Goal: Task Accomplishment & Management: Manage account settings

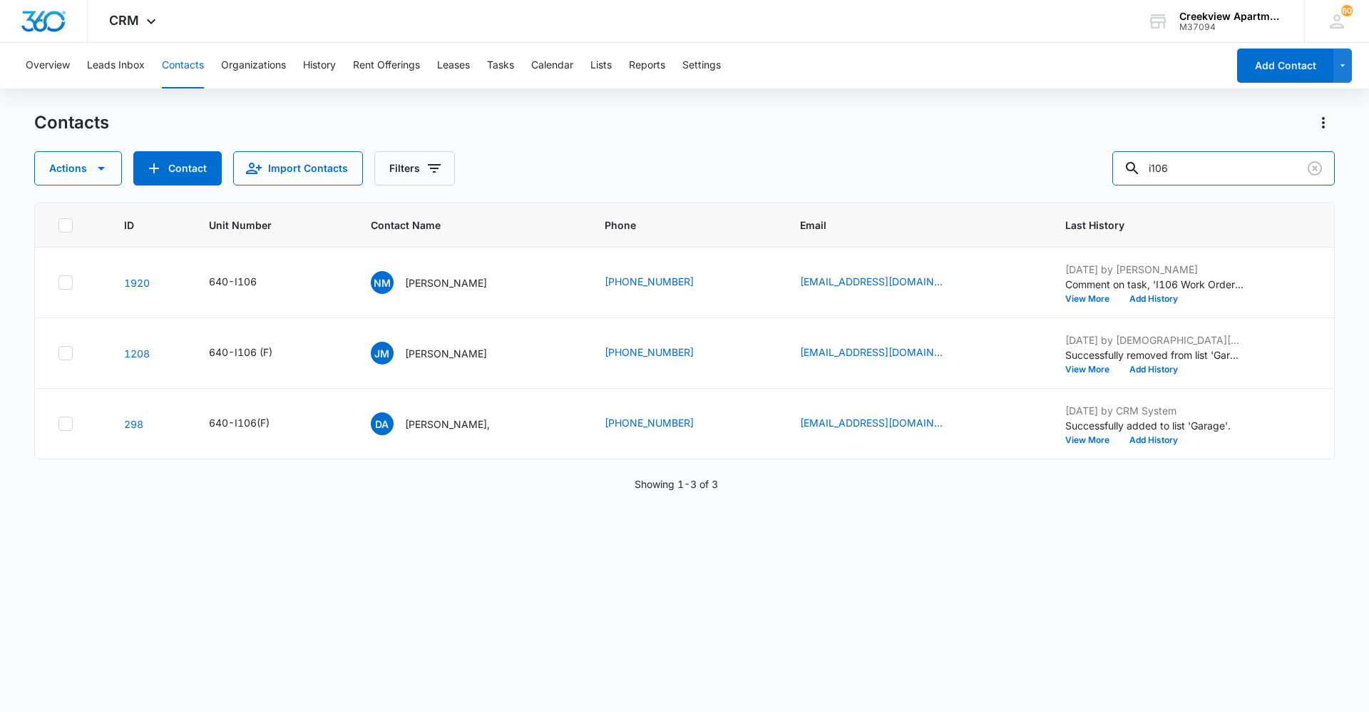
drag, startPoint x: 1194, startPoint y: 170, endPoint x: 1093, endPoint y: 183, distance: 102.2
click at [1093, 183] on div "Actions Contact Import Contacts Filters i106" at bounding box center [684, 168] width 1301 height 34
type input "g206"
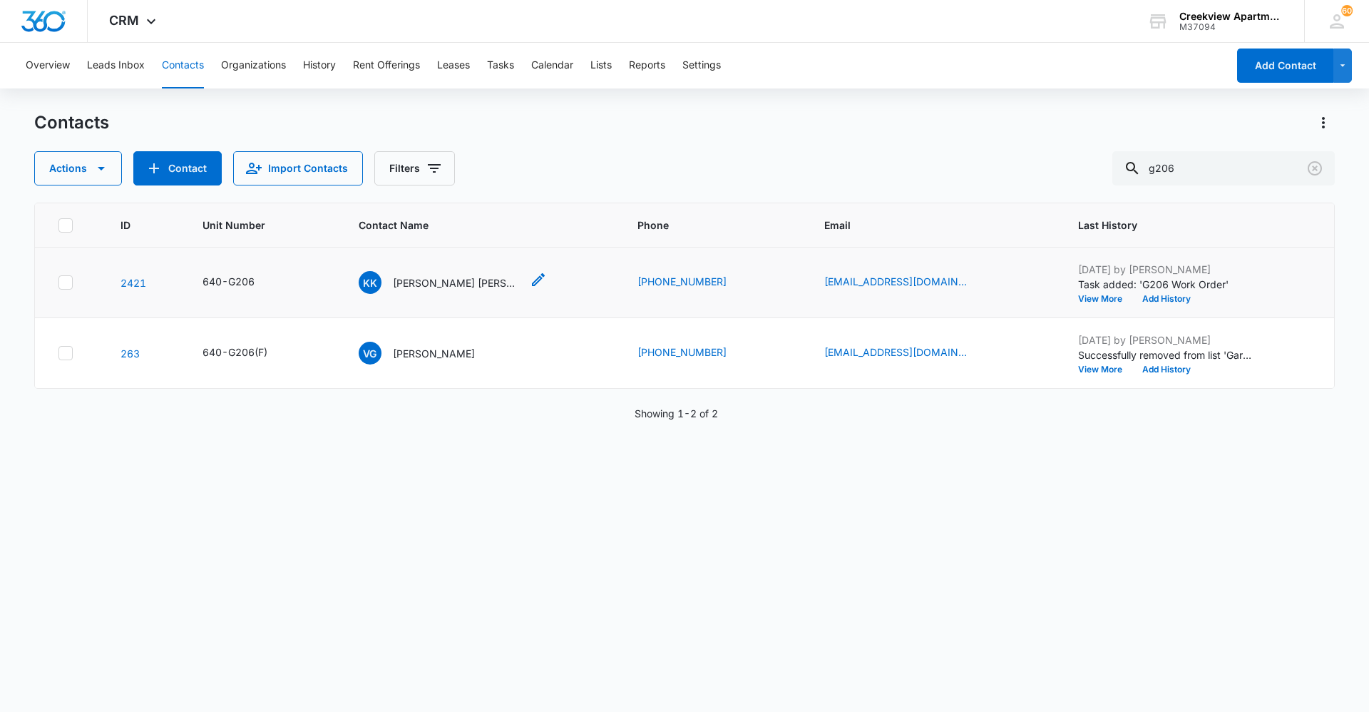
click at [501, 292] on div "KK [PERSON_NAME] [PERSON_NAME]" at bounding box center [440, 282] width 163 height 23
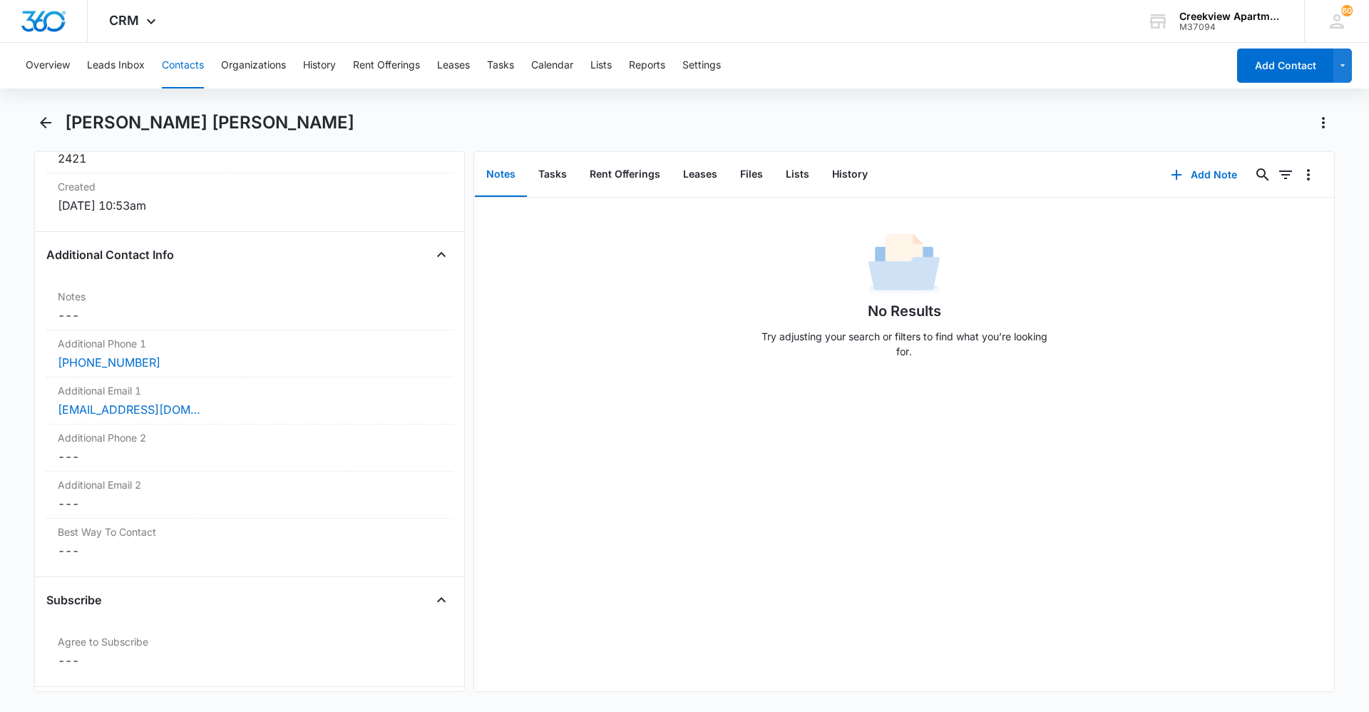
scroll to position [999, 0]
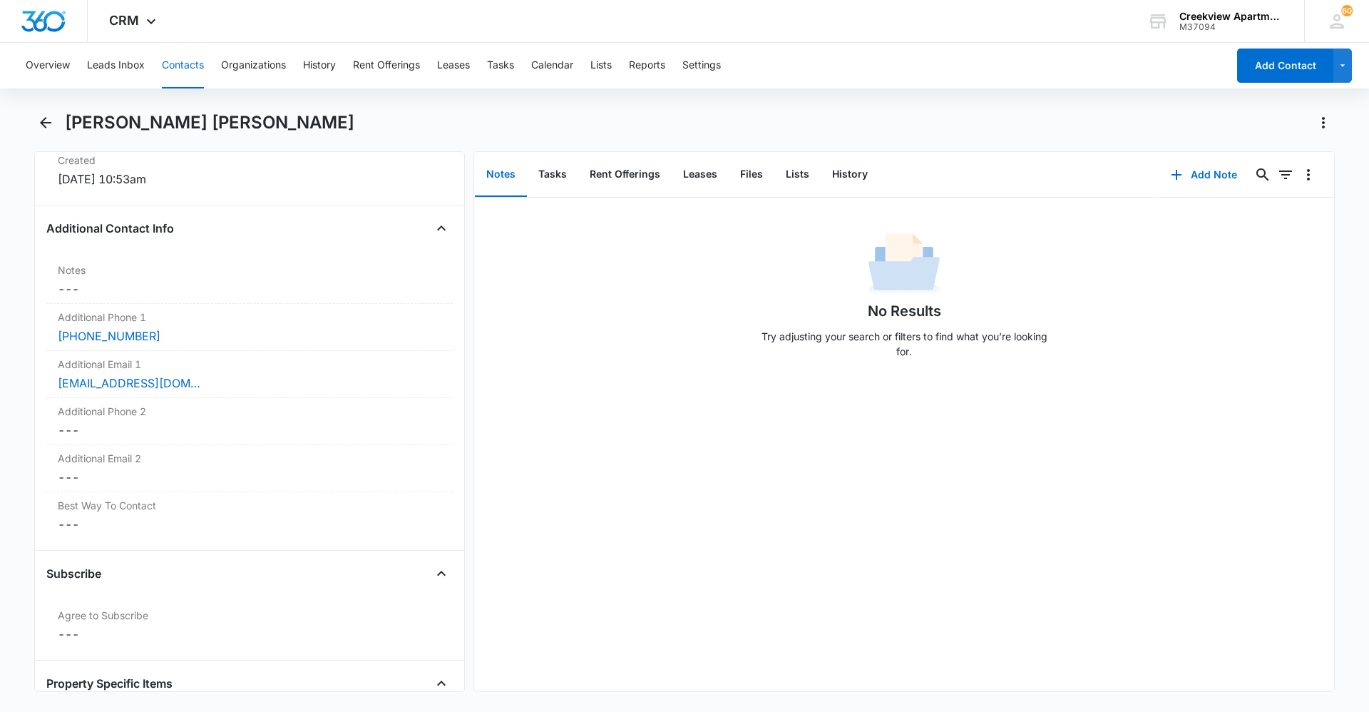
click at [183, 61] on button "Contacts" at bounding box center [183, 66] width 42 height 46
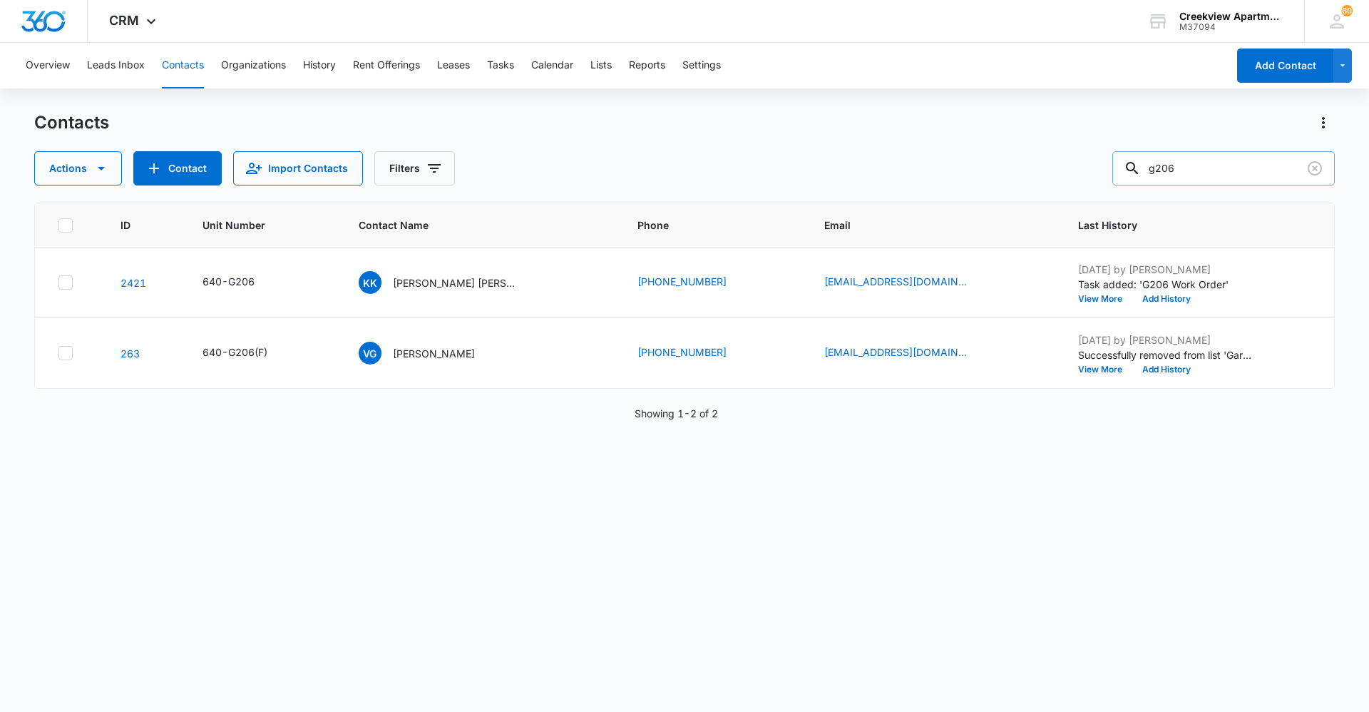
drag, startPoint x: 1182, startPoint y: 176, endPoint x: 1203, endPoint y: 173, distance: 21.6
click at [1171, 175] on input "g206" at bounding box center [1224, 168] width 223 height 34
click at [1203, 173] on input "g206" at bounding box center [1224, 168] width 223 height 34
type input "g207"
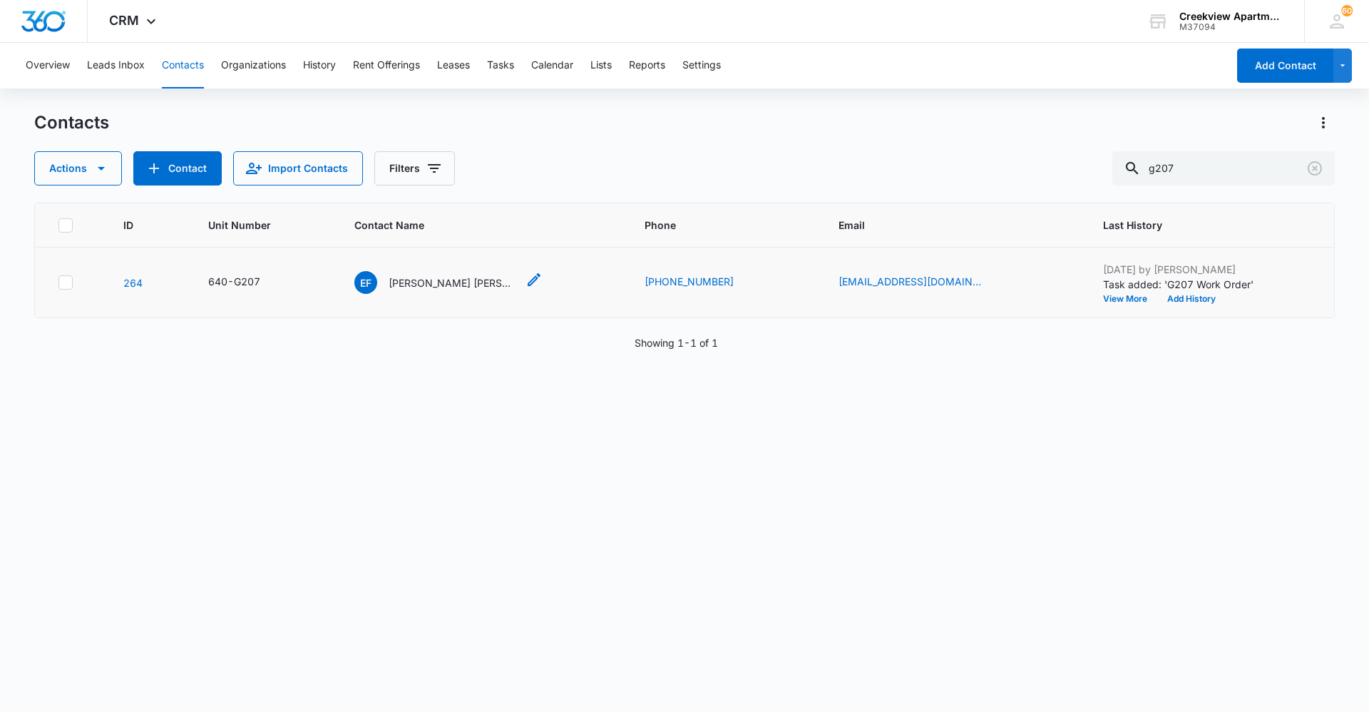
click at [461, 277] on p "[PERSON_NAME] [PERSON_NAME]" at bounding box center [453, 282] width 128 height 15
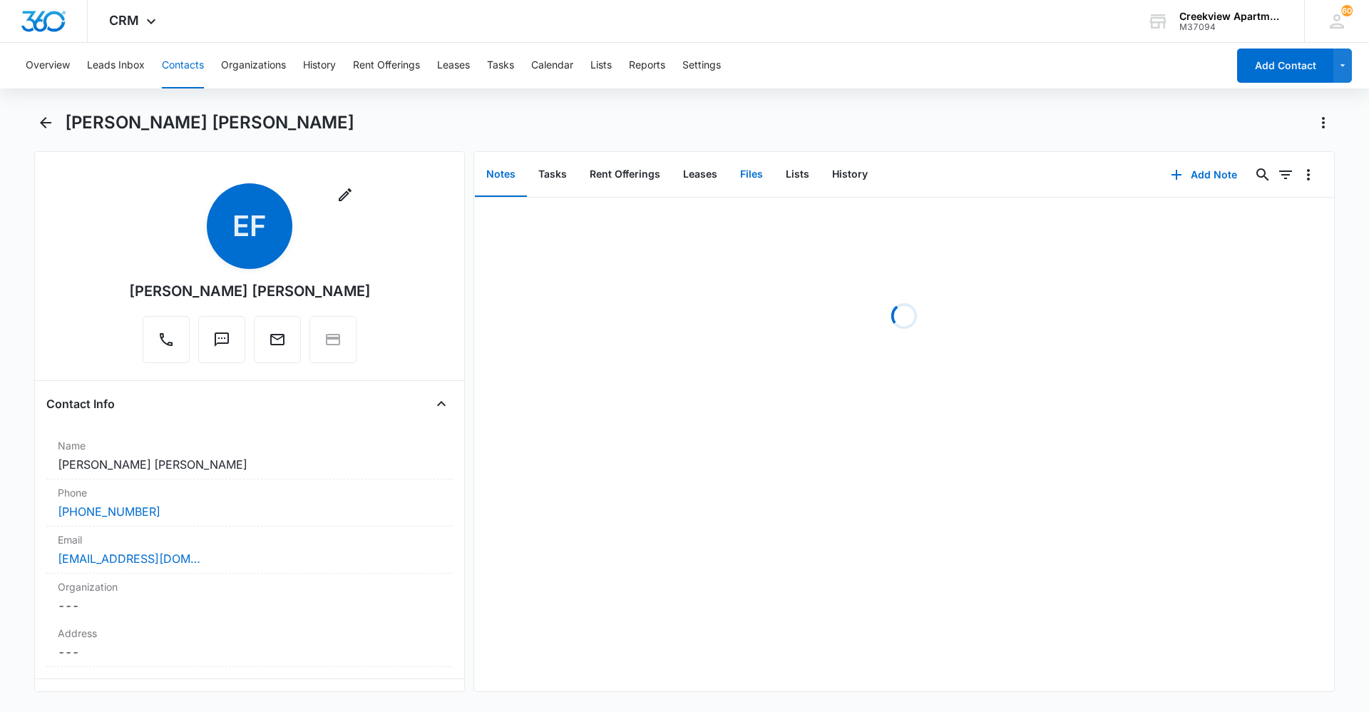
click at [746, 172] on button "Files" at bounding box center [752, 175] width 46 height 44
click at [546, 174] on button "Tasks" at bounding box center [552, 175] width 51 height 44
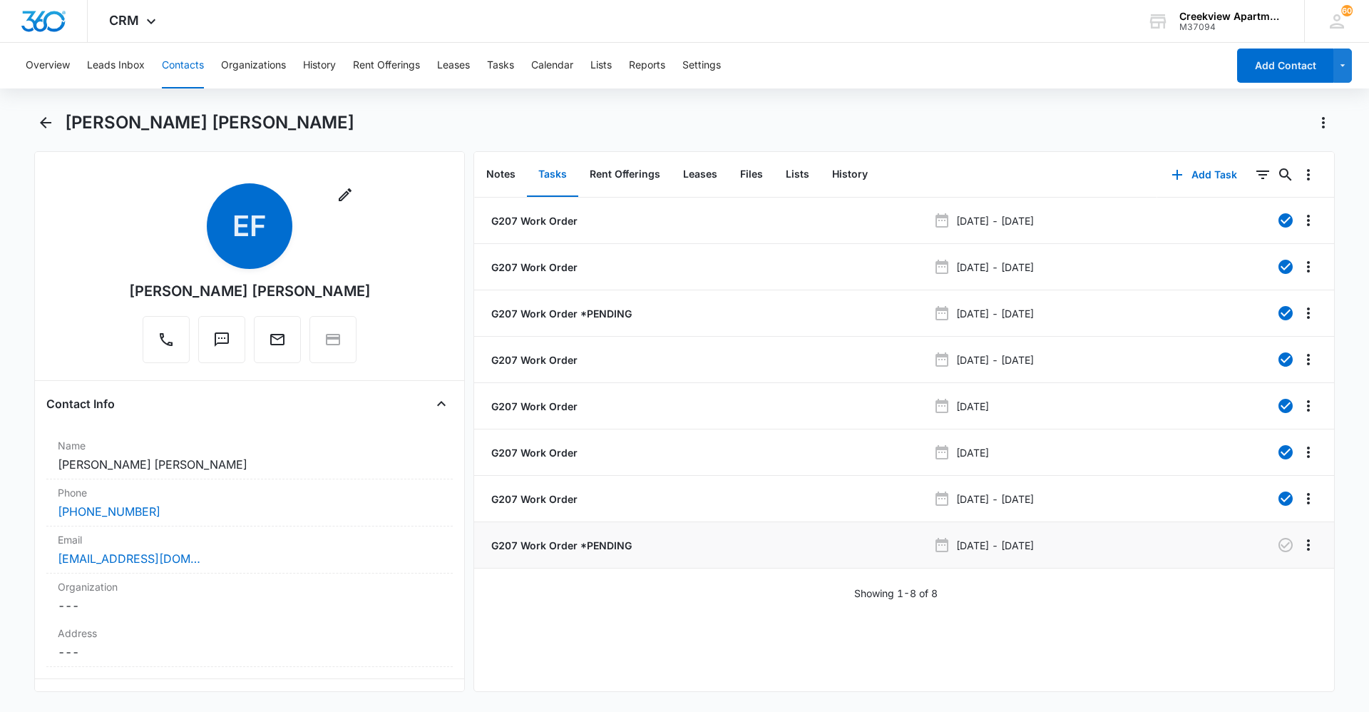
click at [622, 540] on p "G207 Work Order *PENDING" at bounding box center [560, 545] width 143 height 15
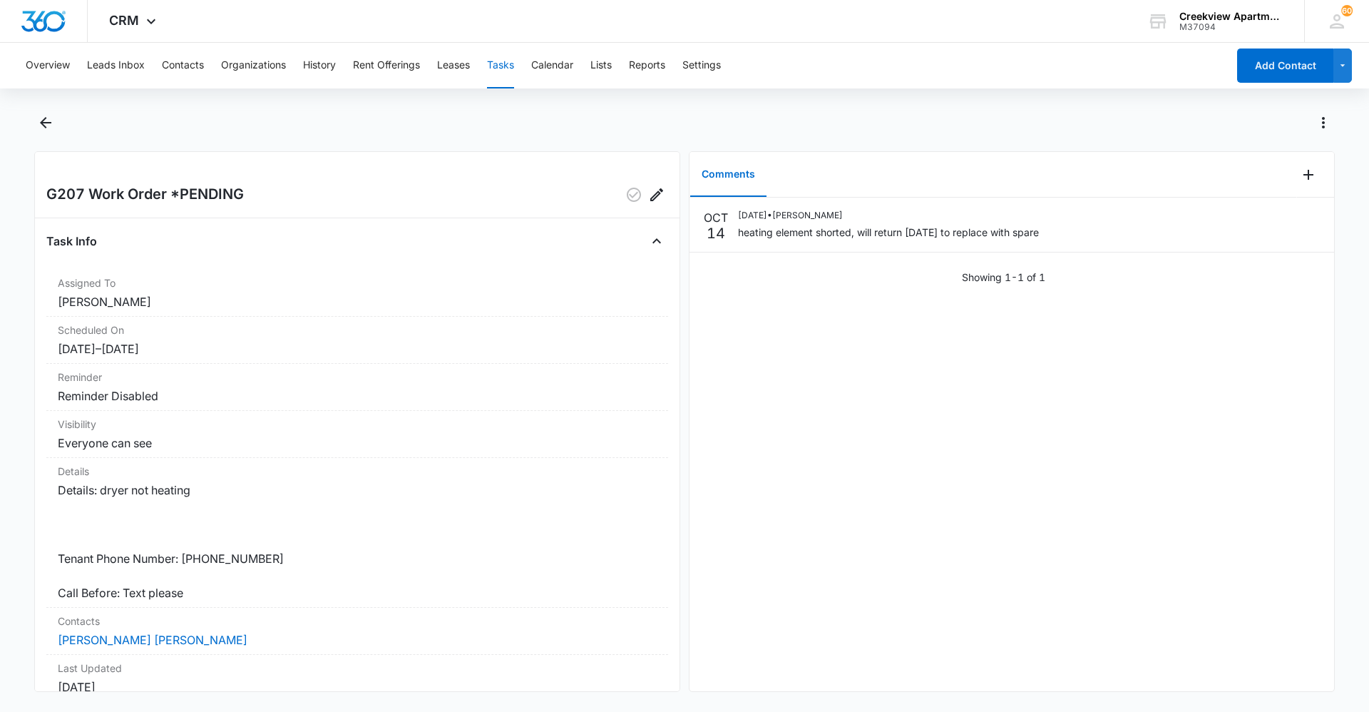
click at [1013, 646] on div "[DATE] [DATE] • [PERSON_NAME] heating element shorted, will return [DATE] to re…" at bounding box center [1012, 445] width 645 height 494
click at [950, 628] on div "[DATE] [DATE] • [PERSON_NAME] heating element shorted, will return [DATE] to re…" at bounding box center [1012, 445] width 645 height 494
click at [806, 608] on div "[DATE] [DATE] • [PERSON_NAME] heating element shorted, will return [DATE] to re…" at bounding box center [1012, 445] width 645 height 494
click at [969, 655] on div "[DATE] [DATE] • [PERSON_NAME] heating element shorted, will return [DATE] to re…" at bounding box center [1012, 445] width 645 height 494
click at [882, 538] on div "[DATE] [DATE] • [PERSON_NAME] heating element shorted, will return [DATE] to re…" at bounding box center [1012, 445] width 645 height 494
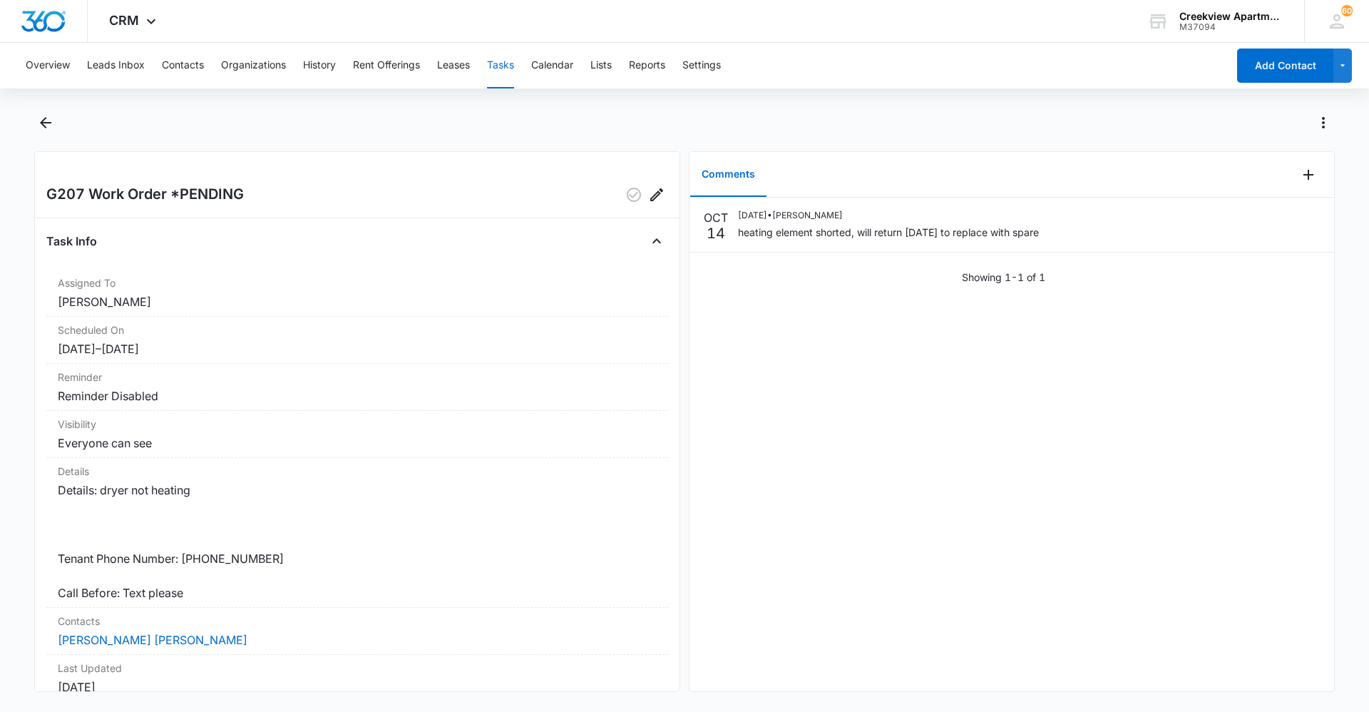
click at [158, 57] on div "Overview Leads Inbox Contacts Organizations History Rent Offerings Leases Tasks…" at bounding box center [622, 66] width 1210 height 46
click at [184, 72] on button "Contacts" at bounding box center [183, 66] width 42 height 46
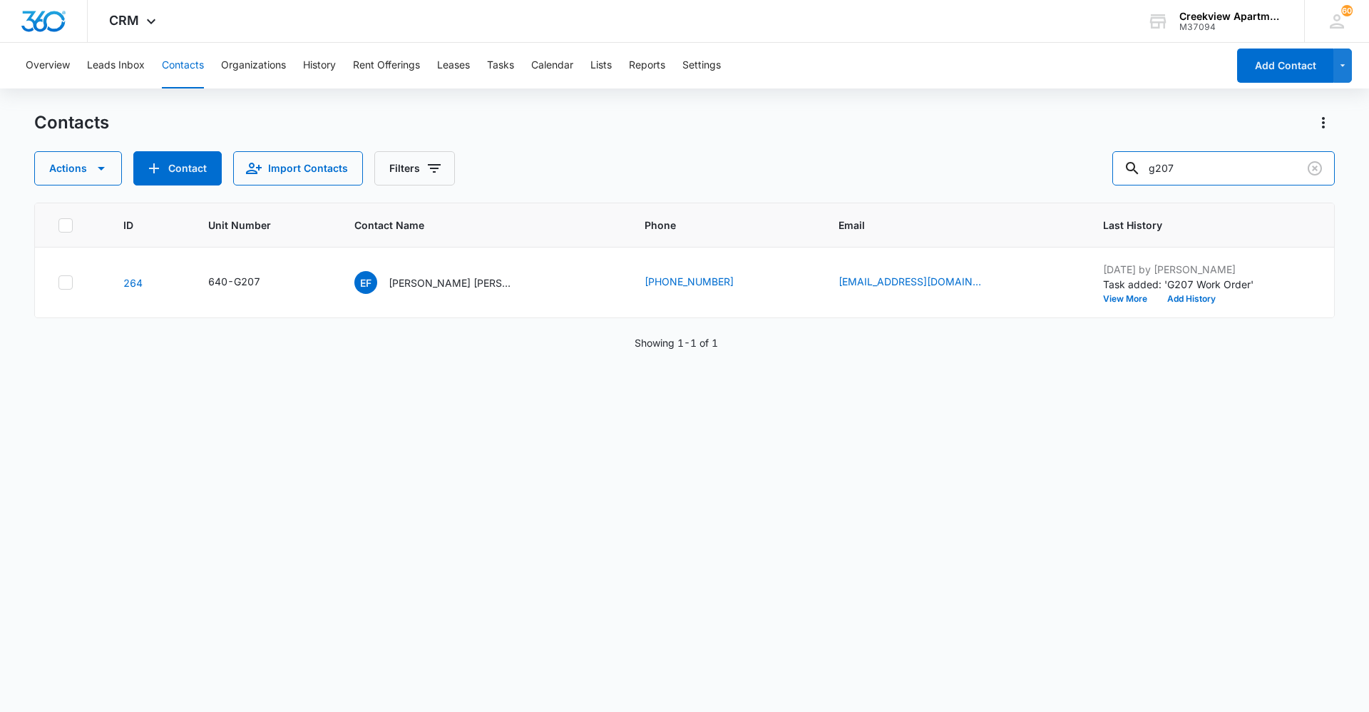
drag, startPoint x: 1176, startPoint y: 168, endPoint x: 1095, endPoint y: 169, distance: 81.3
click at [1100, 169] on div "Actions Contact Import Contacts Filters g207" at bounding box center [684, 168] width 1301 height 34
type input "n106"
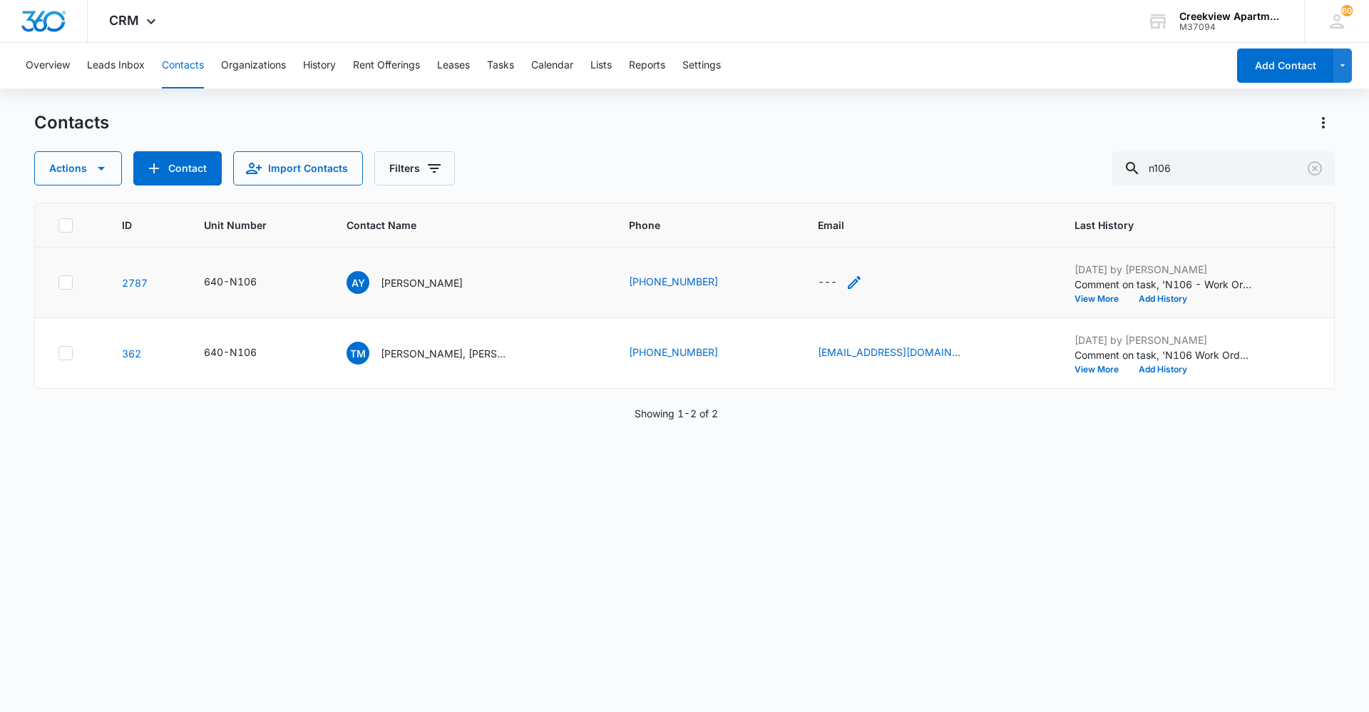
click at [848, 279] on icon "Email - - Select to Edit Field" at bounding box center [854, 282] width 13 height 13
click at [833, 186] on input "Email" at bounding box center [839, 191] width 180 height 34
type input "[EMAIL_ADDRESS][DOMAIN_NAME]"
click at [895, 234] on button "Save" at bounding box center [908, 236] width 42 height 27
click at [407, 290] on p "[PERSON_NAME]" at bounding box center [422, 282] width 82 height 15
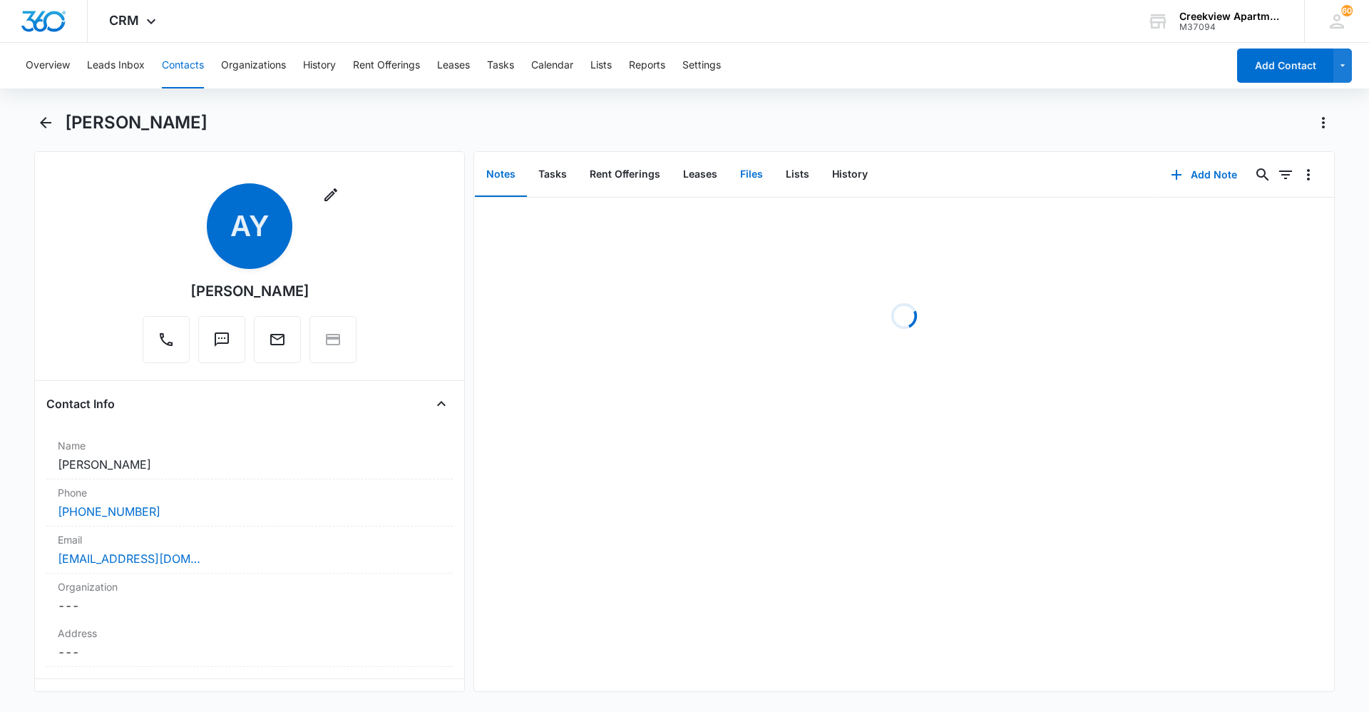
click at [745, 181] on button "Files" at bounding box center [752, 175] width 46 height 44
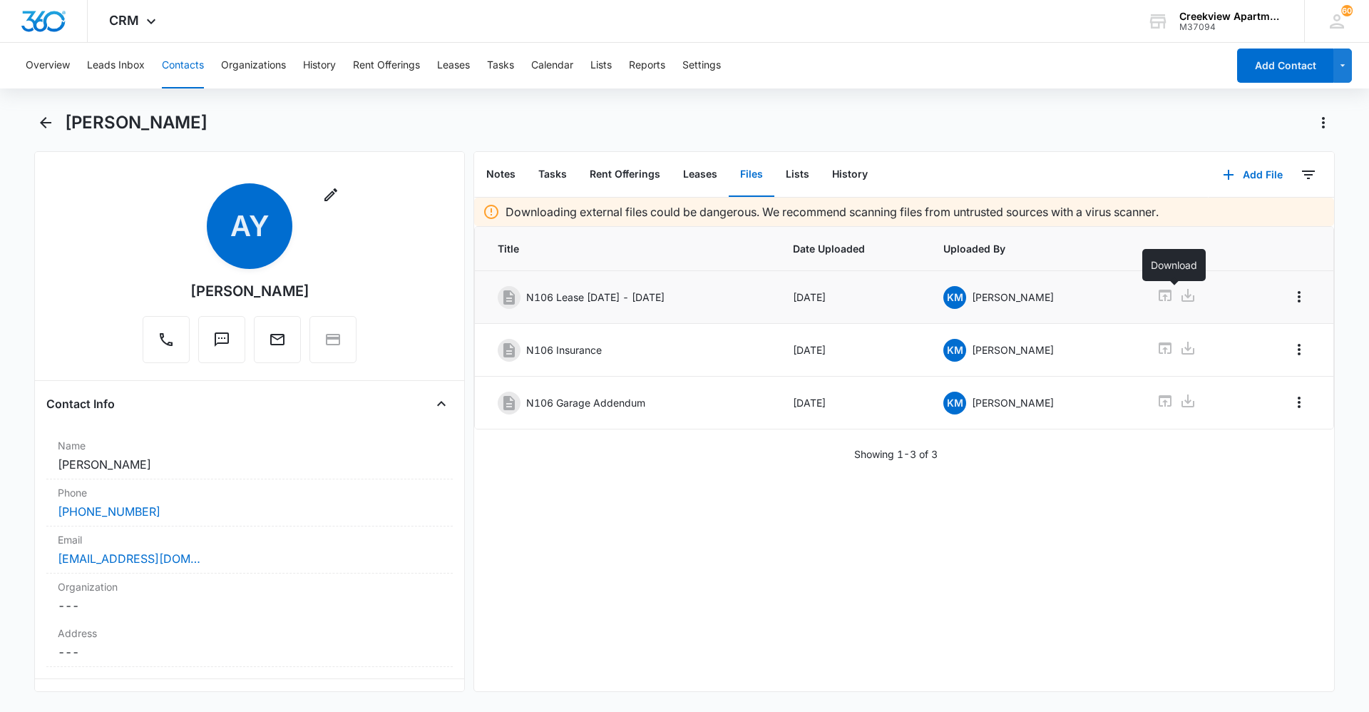
click at [1180, 302] on icon at bounding box center [1188, 295] width 17 height 17
click at [818, 539] on div "Downloading external files could be dangerous. We recommend scanning files from…" at bounding box center [904, 445] width 860 height 494
click at [719, 678] on div "Downloading external files could be dangerous. We recommend scanning files from…" at bounding box center [904, 445] width 860 height 494
click at [817, 545] on div "Downloading external files could be dangerous. We recommend scanning files from…" at bounding box center [904, 445] width 860 height 494
click at [186, 67] on button "Contacts" at bounding box center [183, 66] width 42 height 46
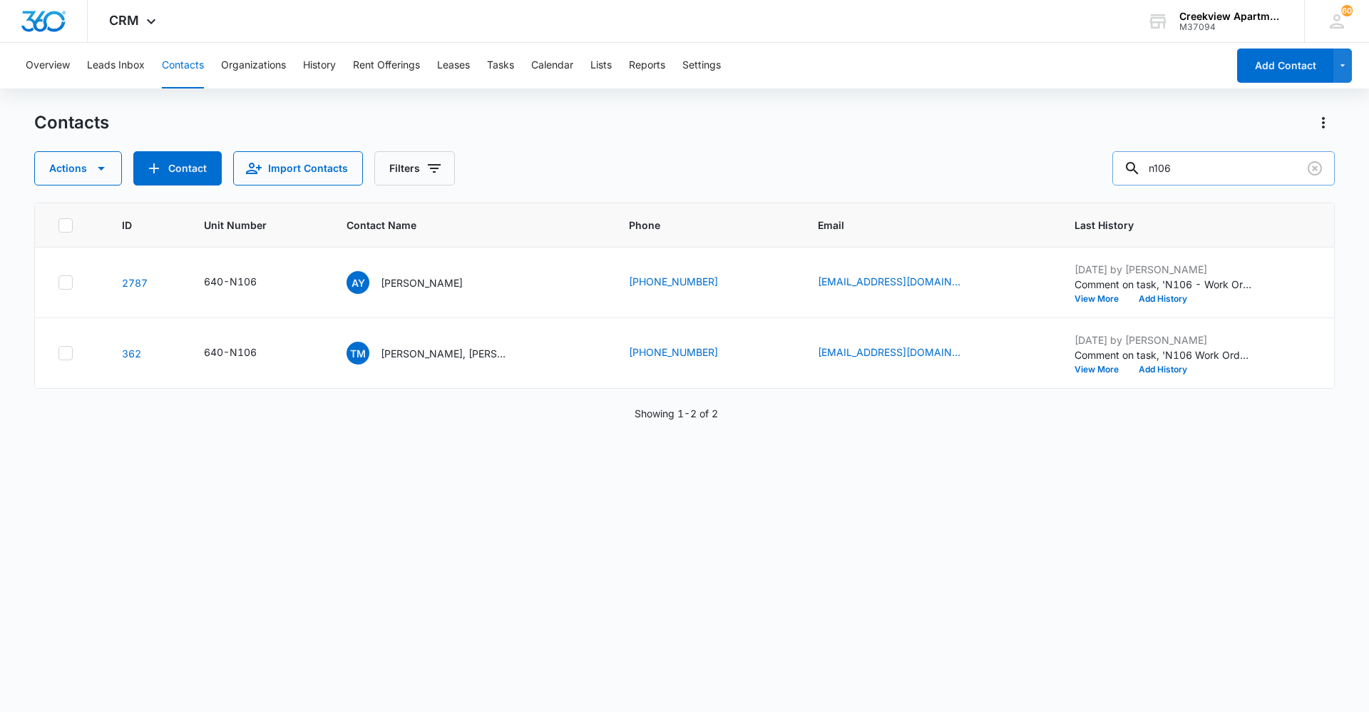
drag, startPoint x: 1290, startPoint y: 170, endPoint x: 1156, endPoint y: 175, distance: 134.2
click at [1157, 175] on div "n106" at bounding box center [1224, 168] width 223 height 34
type input "d103"
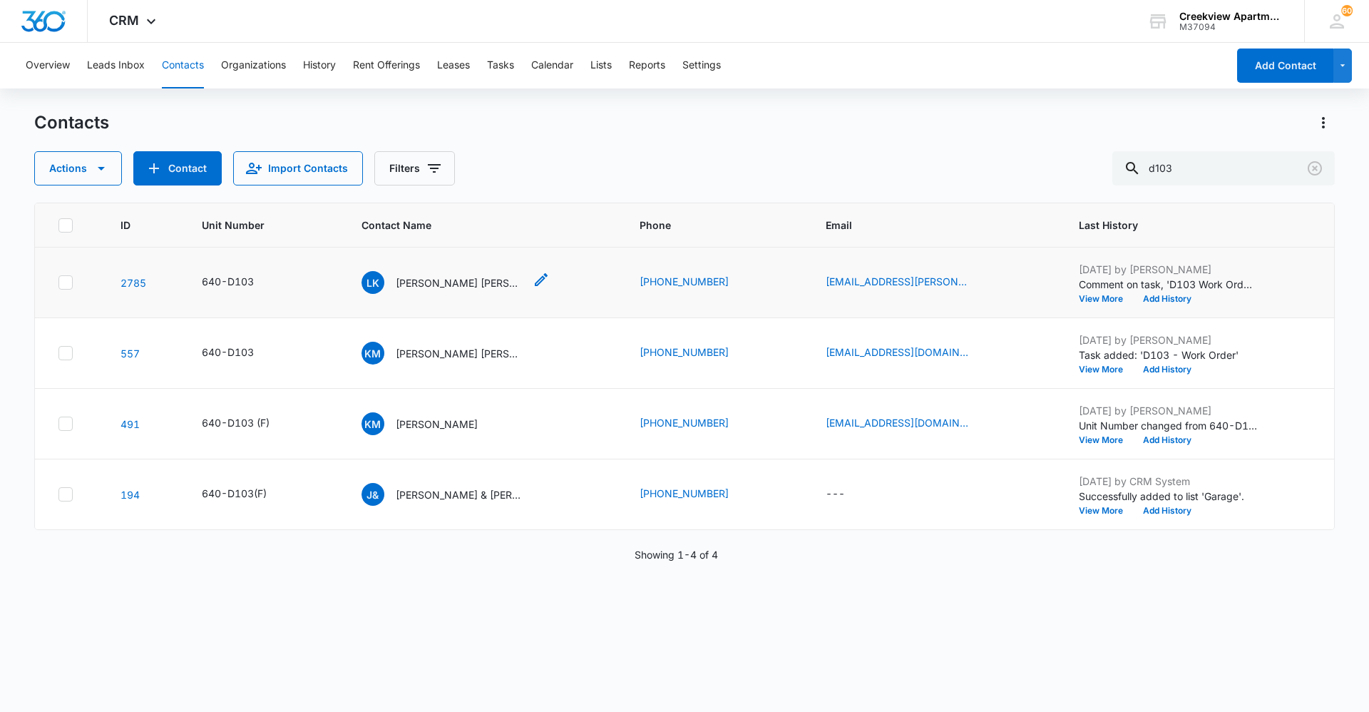
click at [428, 287] on p "[PERSON_NAME] [PERSON_NAME] and [PERSON_NAME]" at bounding box center [460, 282] width 128 height 15
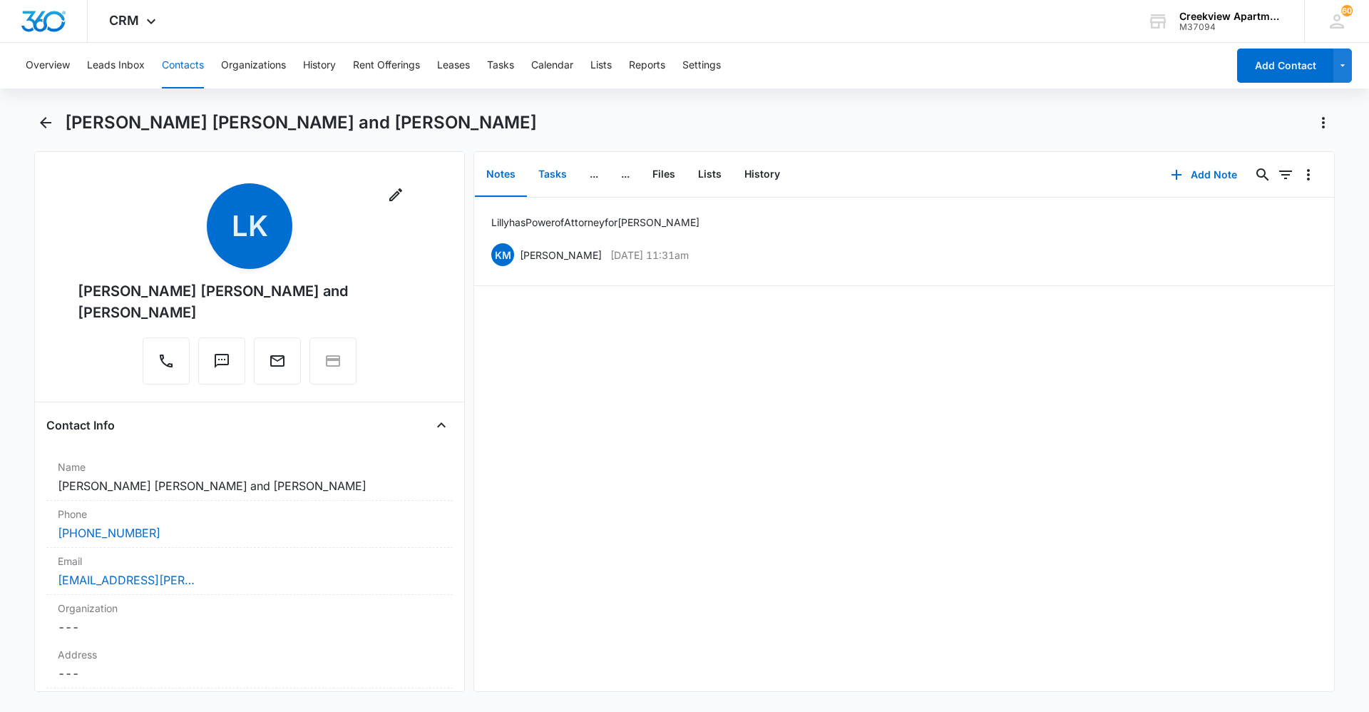
click at [557, 176] on button "Tasks" at bounding box center [552, 175] width 51 height 44
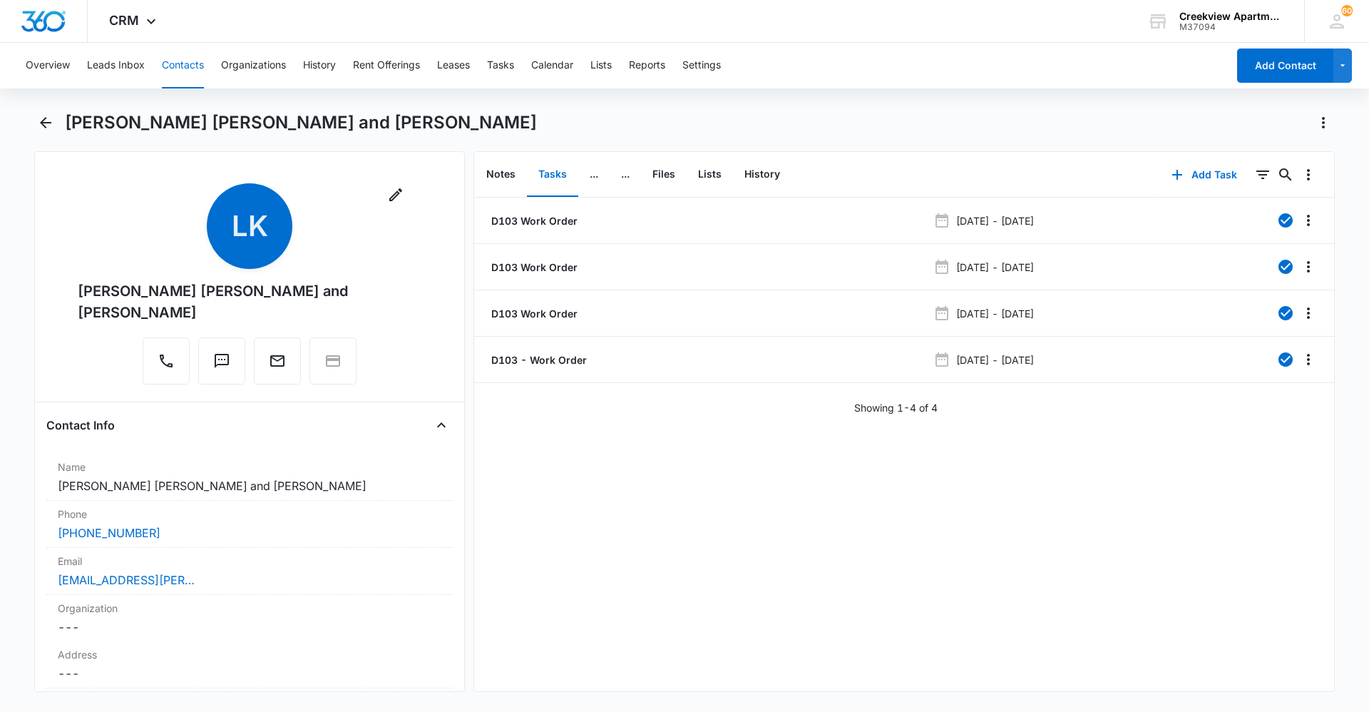
click at [1194, 545] on div "D103 Work Order [DATE] - [DATE] D103 Work Order [DATE] - [DATE] D103 Work Order…" at bounding box center [904, 445] width 860 height 494
click at [1185, 527] on div "D103 Work Order [DATE] - [DATE] D103 Work Order [DATE] - [DATE] D103 Work Order…" at bounding box center [904, 445] width 860 height 494
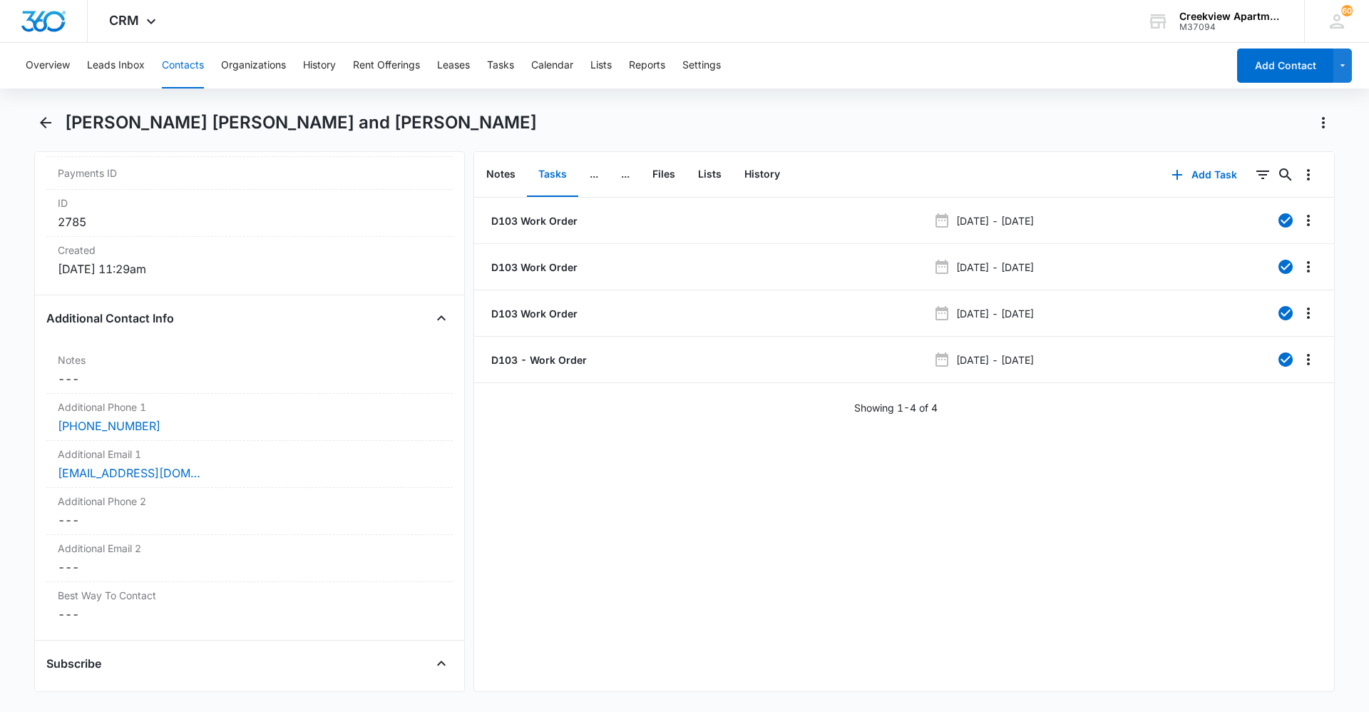
scroll to position [999, 0]
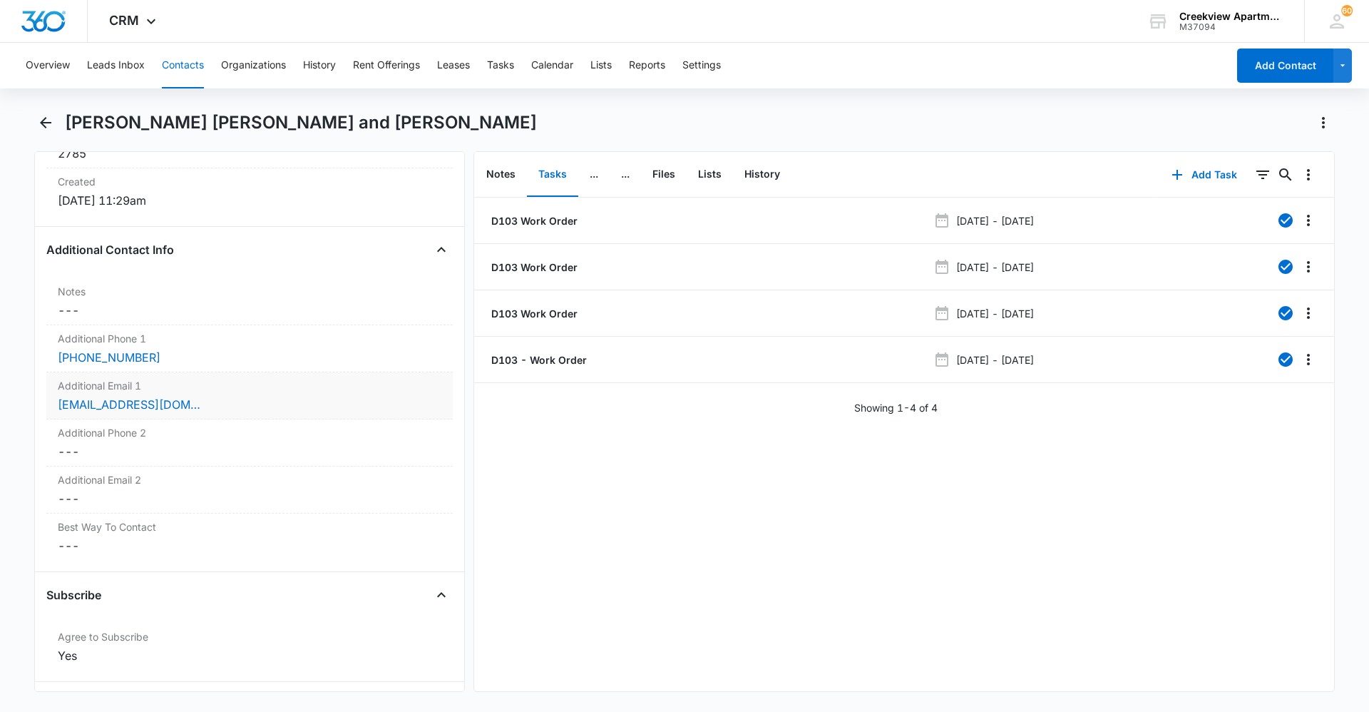
click at [271, 396] on div "[EMAIL_ADDRESS][DOMAIN_NAME]" at bounding box center [250, 404] width 384 height 17
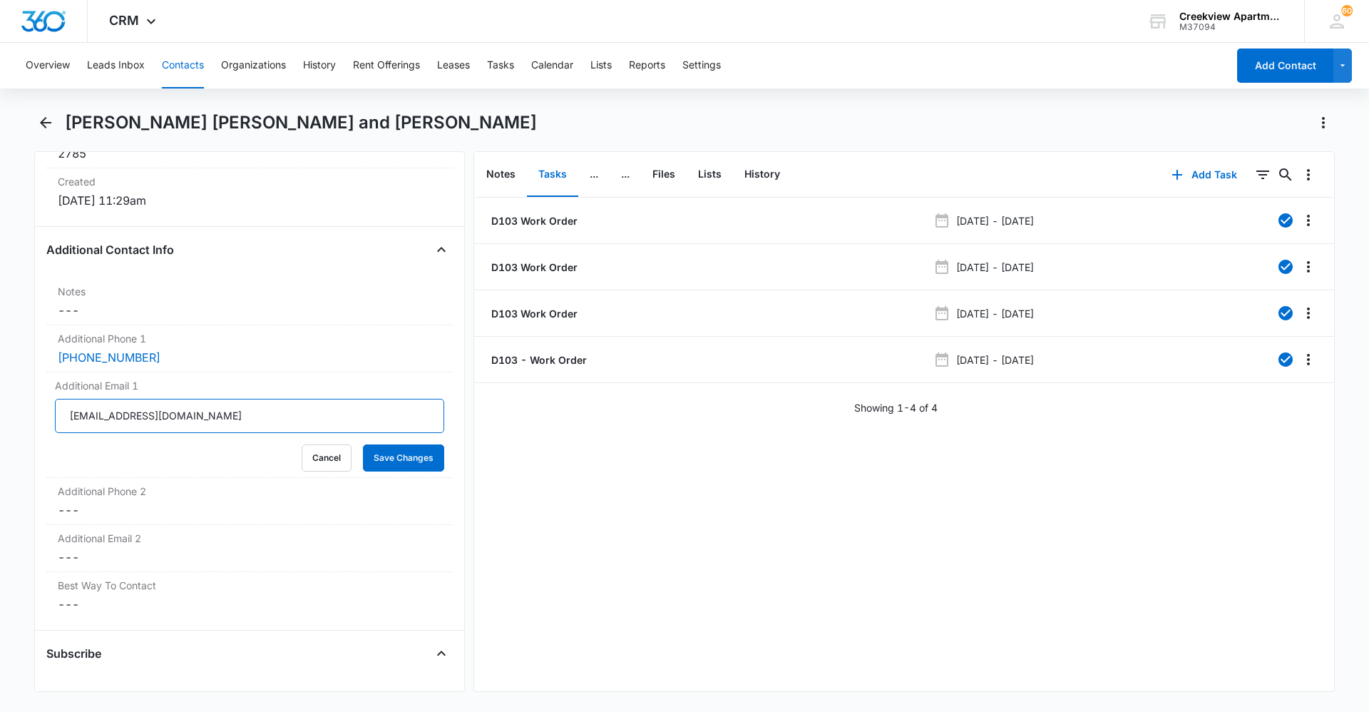
drag, startPoint x: 233, startPoint y: 394, endPoint x: -16, endPoint y: 404, distance: 248.4
click at [0, 404] on html "CRM Apps Reputation Websites Forms CRM Email Social Content Ads Intelligence Fi…" at bounding box center [684, 356] width 1369 height 712
click at [367, 444] on button "Save Changes" at bounding box center [403, 457] width 81 height 27
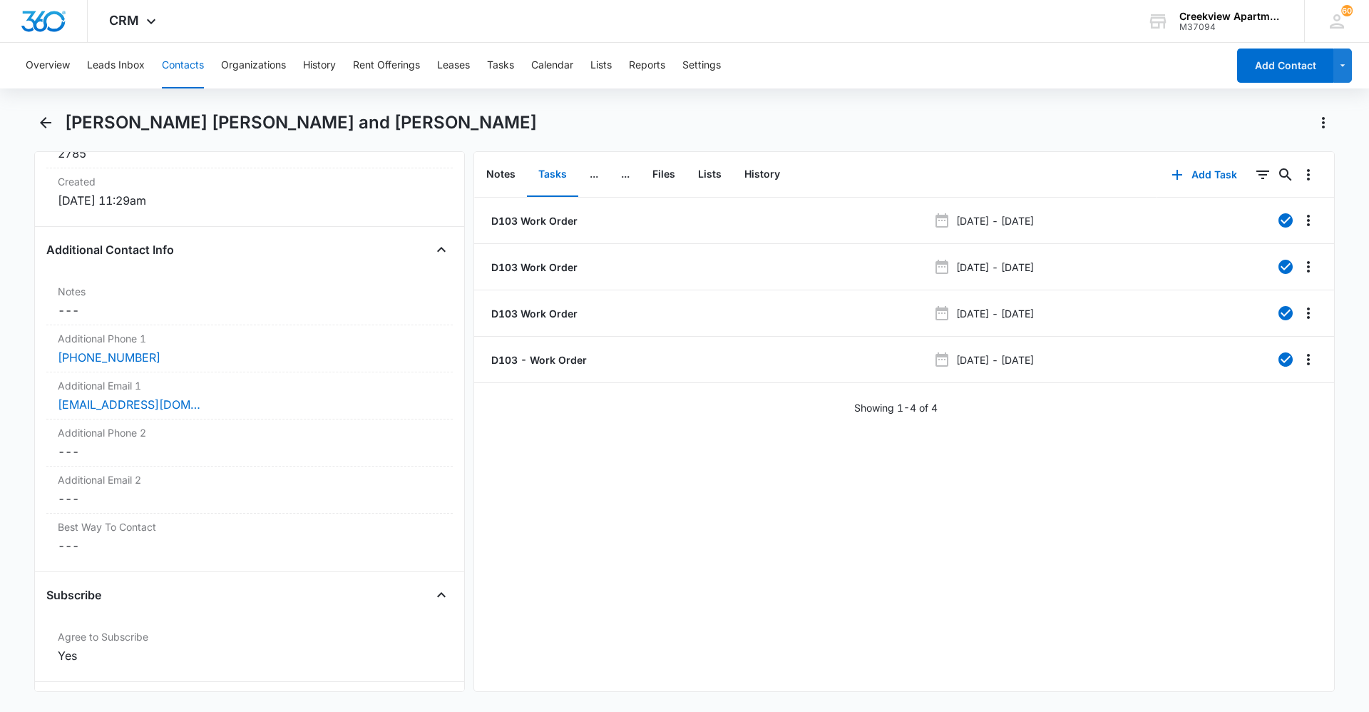
click at [889, 572] on div "D103 Work Order [DATE] - [DATE] D103 Work Order [DATE] - [DATE] D103 Work Order…" at bounding box center [904, 445] width 860 height 494
click at [496, 536] on div "D103 Work Order [DATE] - [DATE] D103 Work Order [DATE] - [DATE] D103 Work Order…" at bounding box center [904, 445] width 860 height 494
click at [671, 674] on div "D103 Work Order [DATE] - [DATE] D103 Work Order [DATE] - [DATE] D103 Work Order…" at bounding box center [904, 445] width 860 height 494
click at [850, 491] on div "D103 Work Order [DATE] - [DATE] D103 Work Order [DATE] - [DATE] D103 Work Order…" at bounding box center [904, 445] width 860 height 494
click at [1233, 616] on div "D103 Work Order [DATE] - [DATE] D103 Work Order [DATE] - [DATE] D103 Work Order…" at bounding box center [904, 445] width 860 height 494
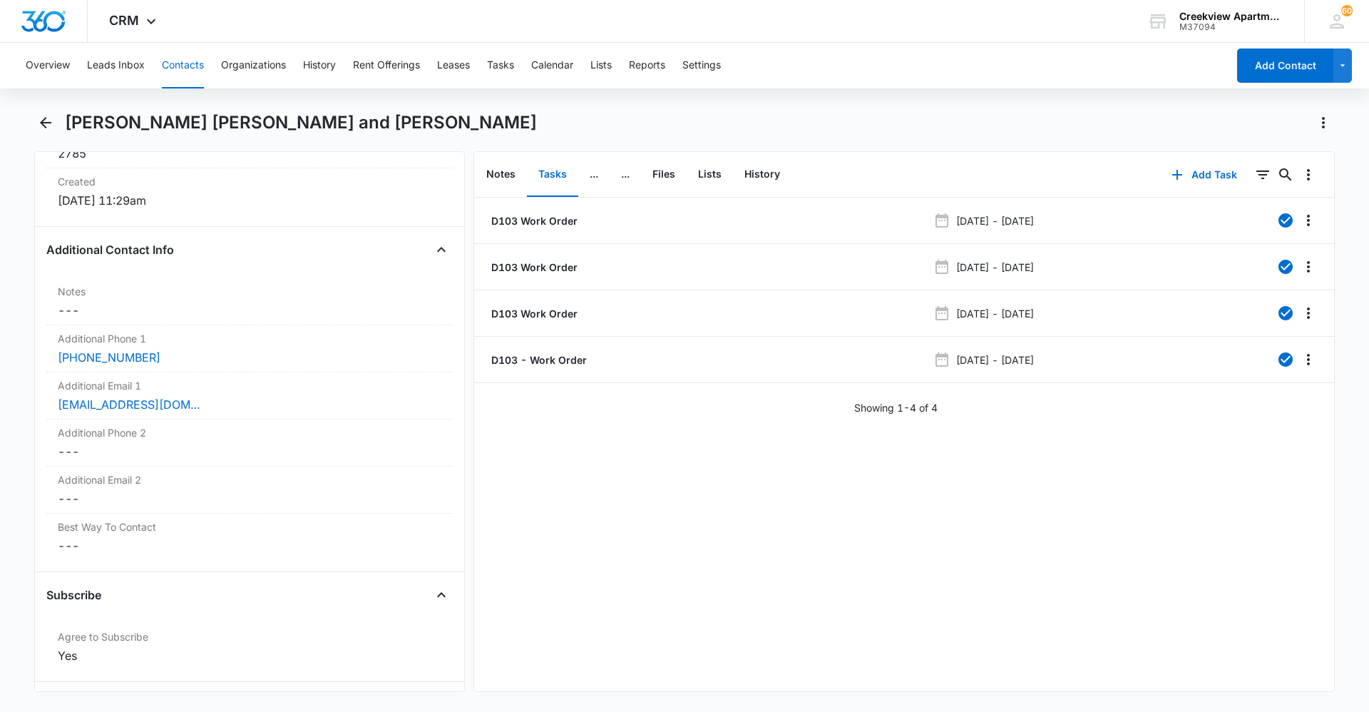
click at [762, 703] on div "[PERSON_NAME] [PERSON_NAME] and [PERSON_NAME] Remove [PERSON_NAME] [PERSON_NAME…" at bounding box center [684, 410] width 1301 height 598
click at [789, 504] on div "D103 Work Order [DATE] - [DATE] D103 Work Order [DATE] - [DATE] D103 Work Order…" at bounding box center [904, 445] width 860 height 494
click at [859, 695] on div "[PERSON_NAME] [PERSON_NAME] and [PERSON_NAME] Remove [PERSON_NAME] [PERSON_NAME…" at bounding box center [684, 410] width 1301 height 598
click at [812, 459] on div "D103 Work Order [DATE] - [DATE] D103 Work Order [DATE] - [DATE] D103 Work Order…" at bounding box center [904, 445] width 860 height 494
click at [1234, 527] on div "D103 Work Order [DATE] - [DATE] D103 Work Order [DATE] - [DATE] D103 Work Order…" at bounding box center [904, 445] width 860 height 494
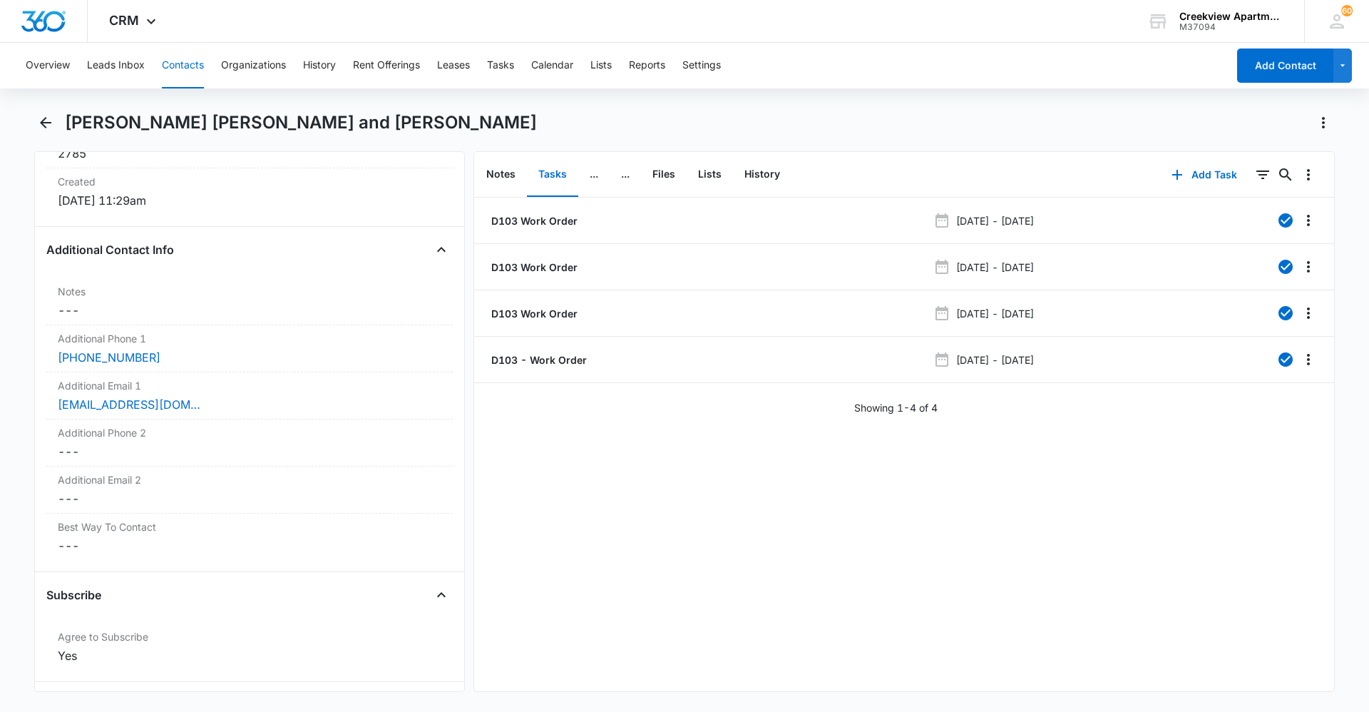
click at [1165, 581] on div "D103 Work Order [DATE] - [DATE] D103 Work Order [DATE] - [DATE] D103 Work Order…" at bounding box center [904, 445] width 860 height 494
click at [1024, 563] on div "D103 Work Order [DATE] - [DATE] D103 Work Order [DATE] - [DATE] D103 Work Order…" at bounding box center [904, 445] width 860 height 494
click at [1105, 580] on div "D103 Work Order [DATE] - [DATE] D103 Work Order [DATE] - [DATE] D103 Work Order…" at bounding box center [904, 445] width 860 height 494
click at [1286, 544] on div "D103 Work Order [DATE] - [DATE] D103 Work Order [DATE] - [DATE] D103 Work Order…" at bounding box center [904, 445] width 860 height 494
click at [1001, 472] on div "D103 Work Order [DATE] - [DATE] D103 Work Order [DATE] - [DATE] D103 Work Order…" at bounding box center [904, 445] width 860 height 494
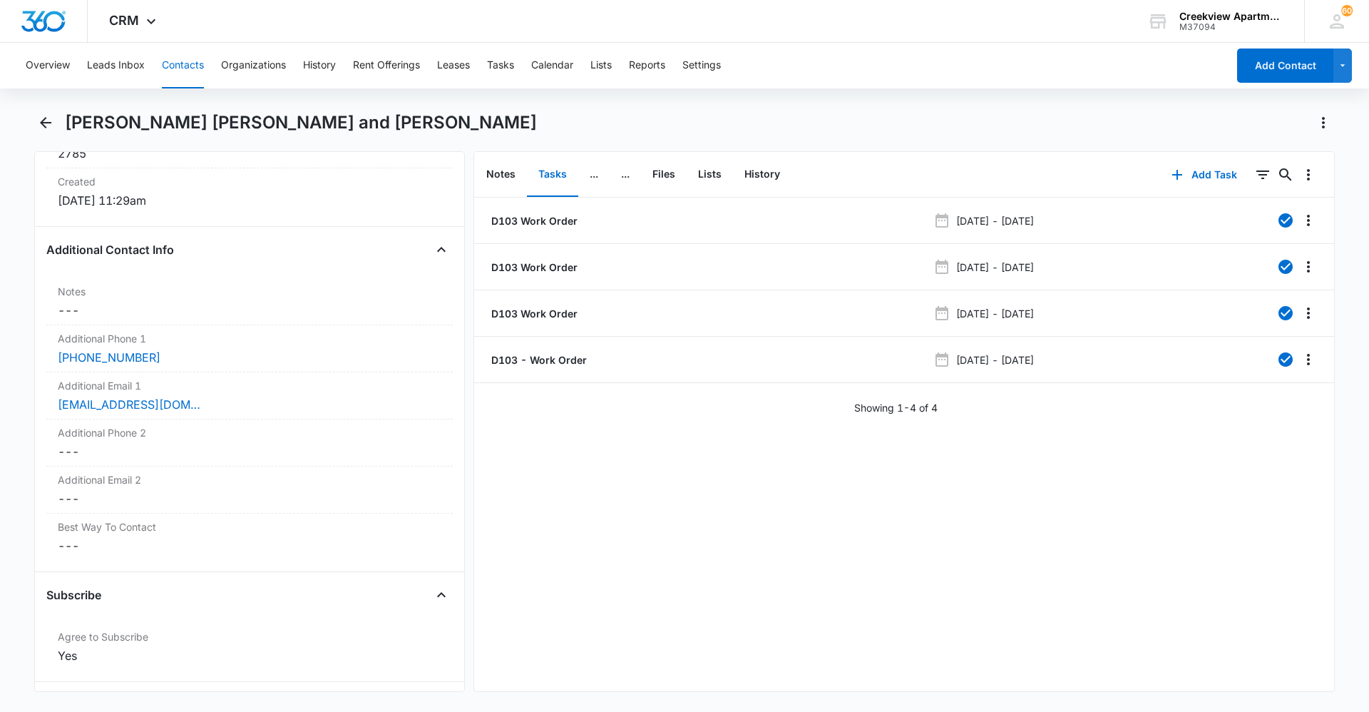
click at [1212, 527] on div "D103 Work Order [DATE] - [DATE] D103 Work Order [DATE] - [DATE] D103 Work Order…" at bounding box center [904, 445] width 860 height 494
click at [1170, 550] on div "D103 Work Order [DATE] - [DATE] D103 Work Order [DATE] - [DATE] D103 Work Order…" at bounding box center [904, 445] width 860 height 494
click at [1145, 479] on div "D103 Work Order [DATE] - [DATE] D103 Work Order [DATE] - [DATE] D103 Work Order…" at bounding box center [904, 445] width 860 height 494
click at [1169, 549] on div "D103 Work Order [DATE] - [DATE] D103 Work Order [DATE] - [DATE] D103 Work Order…" at bounding box center [904, 445] width 860 height 494
click at [822, 547] on div "D103 Work Order [DATE] - [DATE] D103 Work Order [DATE] - [DATE] D103 Work Order…" at bounding box center [904, 445] width 860 height 494
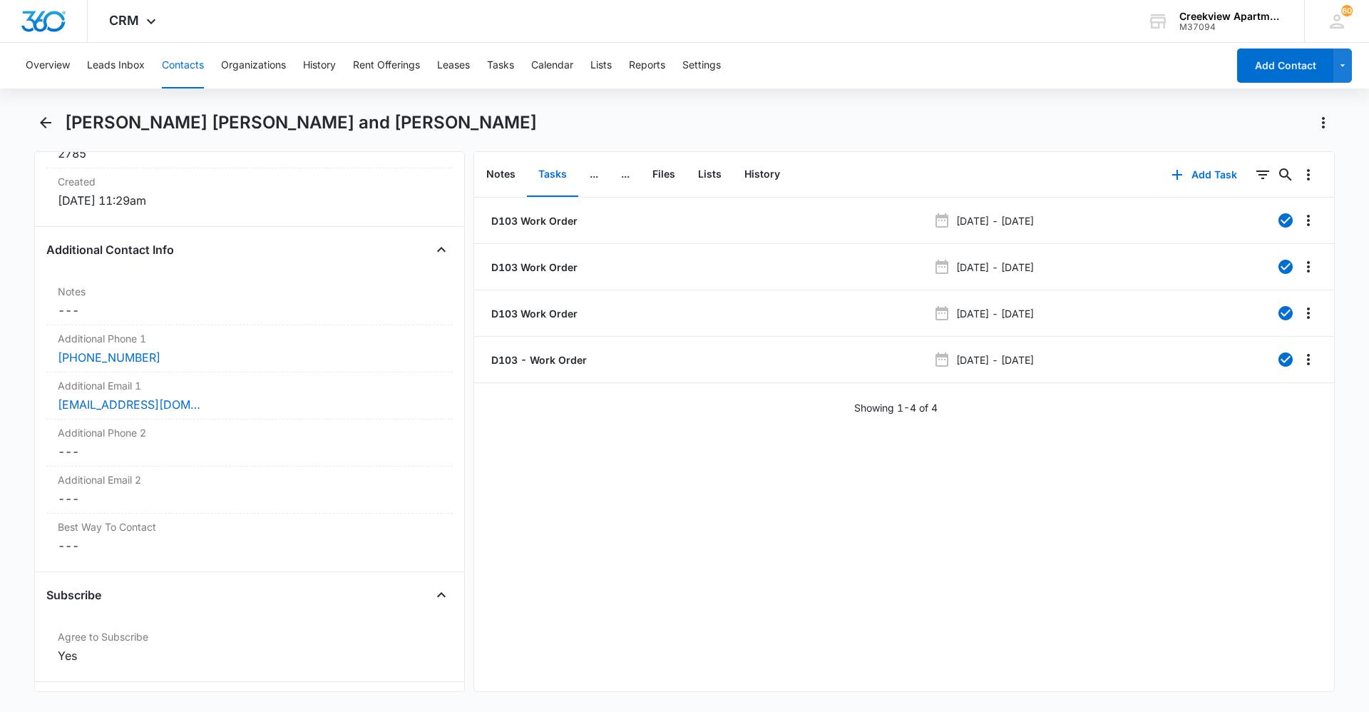
click at [1129, 656] on div "D103 Work Order [DATE] - [DATE] D103 Work Order [DATE] - [DATE] D103 Work Order…" at bounding box center [904, 445] width 860 height 494
click at [1039, 478] on div "D103 Work Order [DATE] - [DATE] D103 Work Order [DATE] - [DATE] D103 Work Order…" at bounding box center [904, 445] width 860 height 494
click at [1195, 511] on div "D103 Work Order [DATE] - [DATE] D103 Work Order [DATE] - [DATE] D103 Work Order…" at bounding box center [904, 445] width 860 height 494
click at [1219, 571] on div "D103 Work Order [DATE] - [DATE] D103 Work Order [DATE] - [DATE] D103 Work Order…" at bounding box center [904, 445] width 860 height 494
click at [797, 659] on div "D103 Work Order [DATE] - [DATE] D103 Work Order [DATE] - [DATE] D103 Work Order…" at bounding box center [904, 445] width 860 height 494
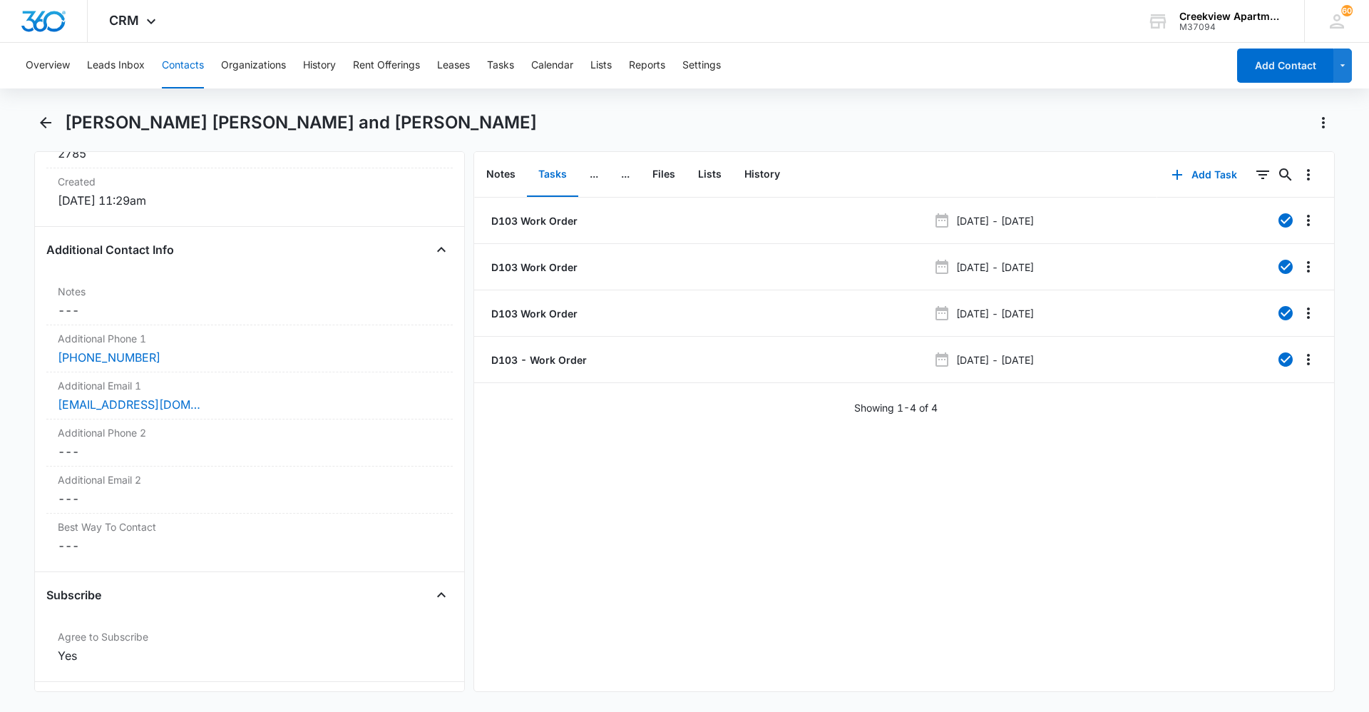
click at [1269, 499] on div "D103 Work Order [DATE] - [DATE] D103 Work Order [DATE] - [DATE] D103 Work Order…" at bounding box center [904, 445] width 860 height 494
click at [509, 491] on div "D103 Work Order [DATE] - [DATE] D103 Work Order [DATE] - [DATE] D103 Work Order…" at bounding box center [904, 445] width 860 height 494
